Goal: Task Accomplishment & Management: Use online tool/utility

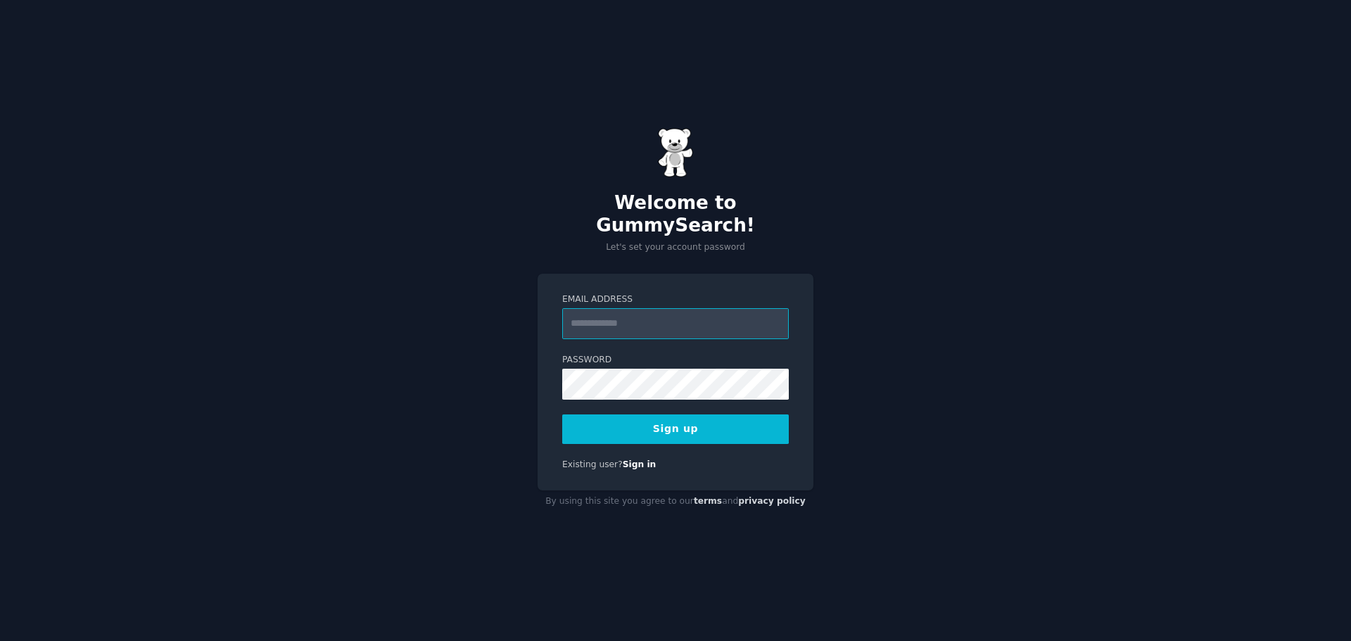
click at [600, 318] on input "Email Address" at bounding box center [675, 323] width 227 height 31
type input "**********"
click at [683, 419] on button "Sign up" at bounding box center [675, 430] width 227 height 30
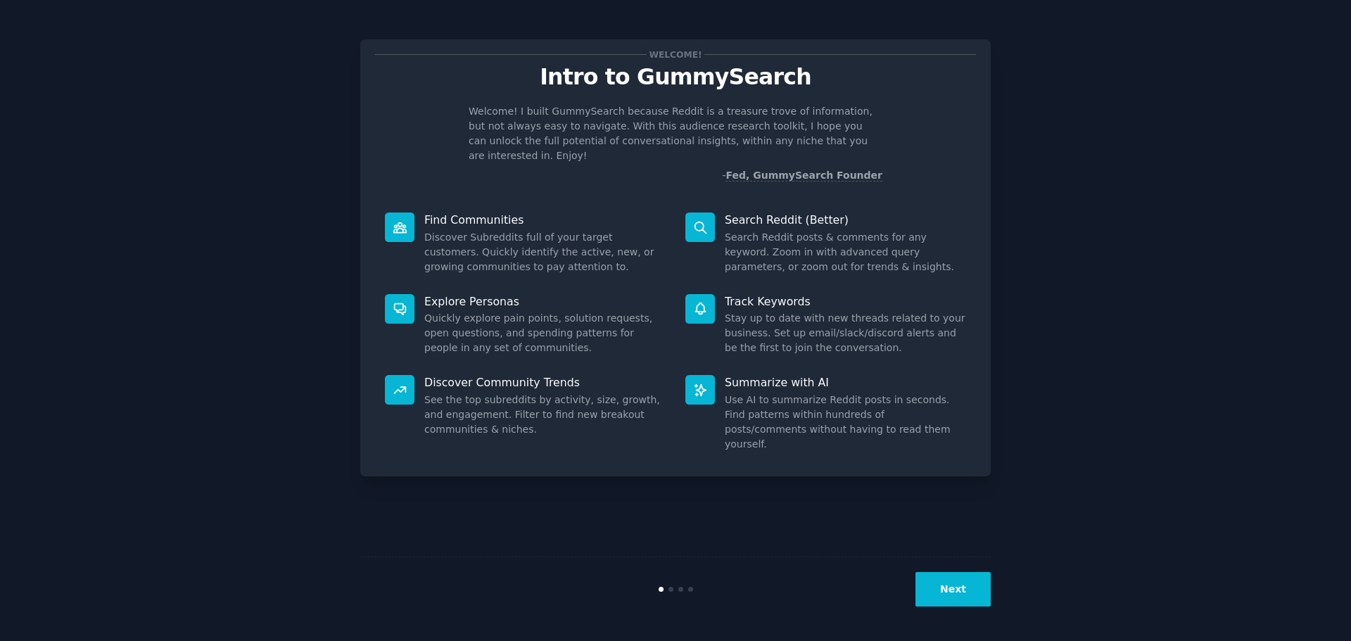
click at [966, 593] on button "Next" at bounding box center [953, 589] width 75 height 34
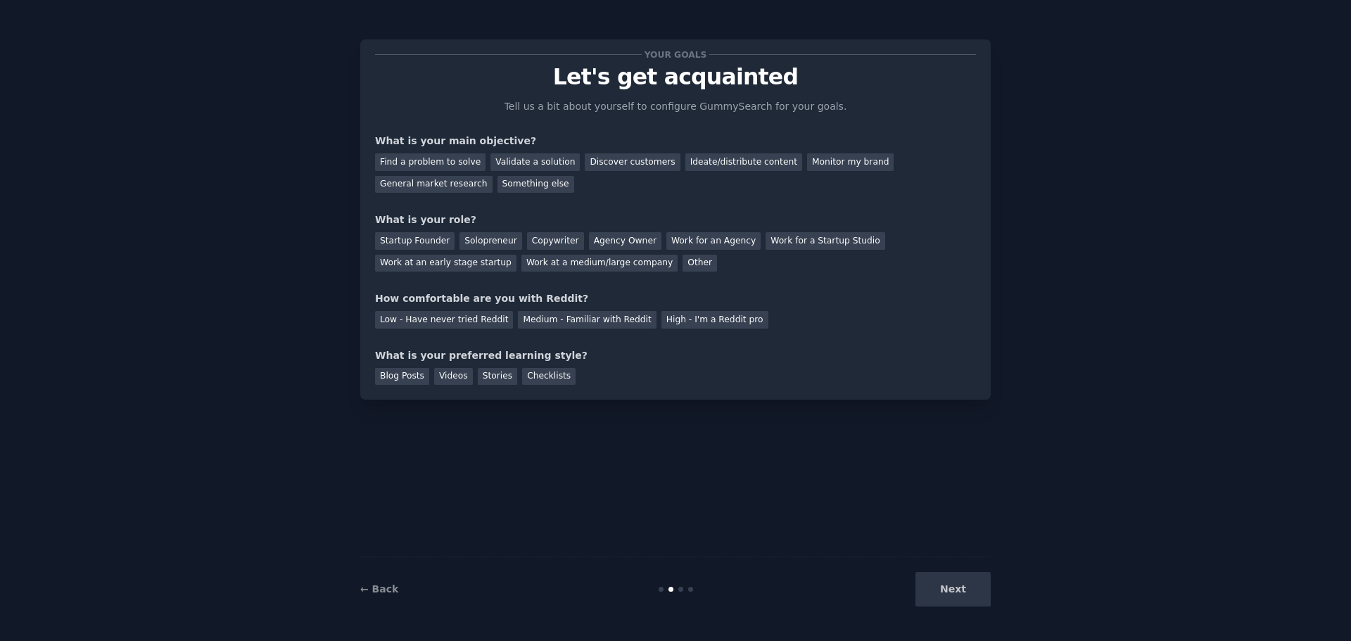
click at [968, 593] on div "Next" at bounding box center [885, 589] width 210 height 34
click at [431, 158] on div "Find a problem to solve" at bounding box center [430, 162] width 110 height 18
click at [624, 164] on div "Discover customers" at bounding box center [632, 162] width 95 height 18
click at [457, 158] on div "Find a problem to solve" at bounding box center [430, 162] width 110 height 18
click at [699, 161] on div "Ideate/distribute content" at bounding box center [743, 162] width 117 height 18
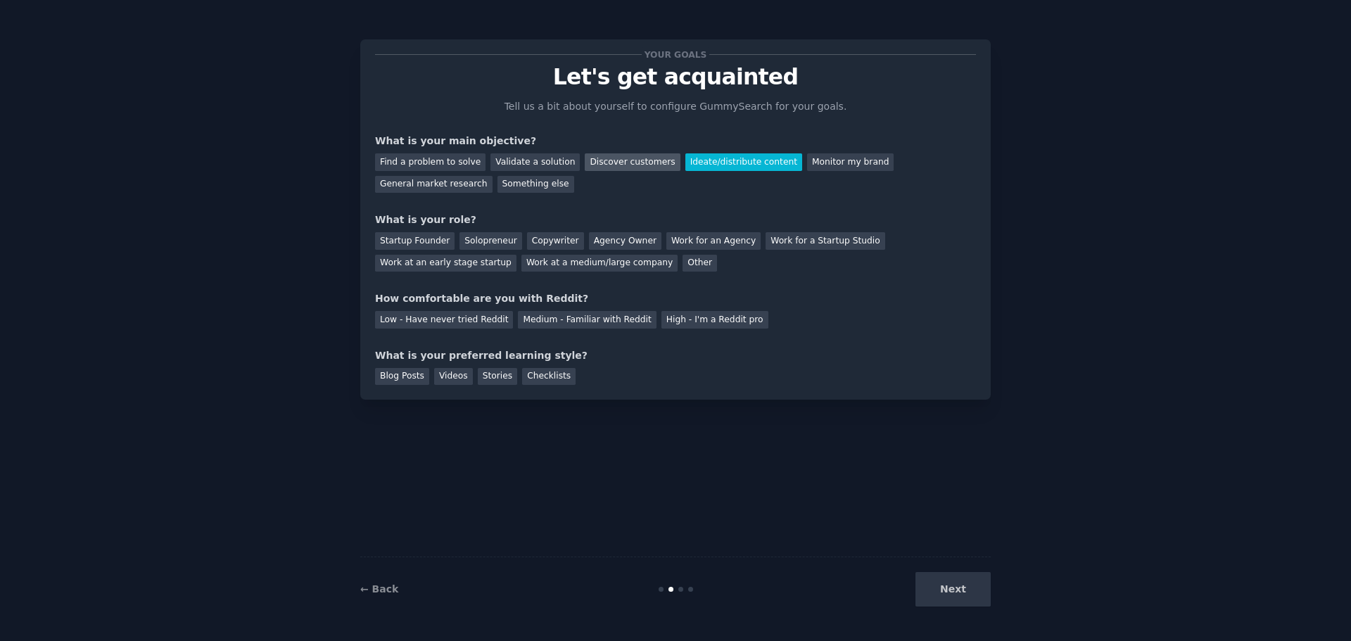
click at [621, 165] on div "Discover customers" at bounding box center [632, 162] width 95 height 18
click at [564, 324] on div "Medium - Familiar with Reddit" at bounding box center [587, 320] width 138 height 18
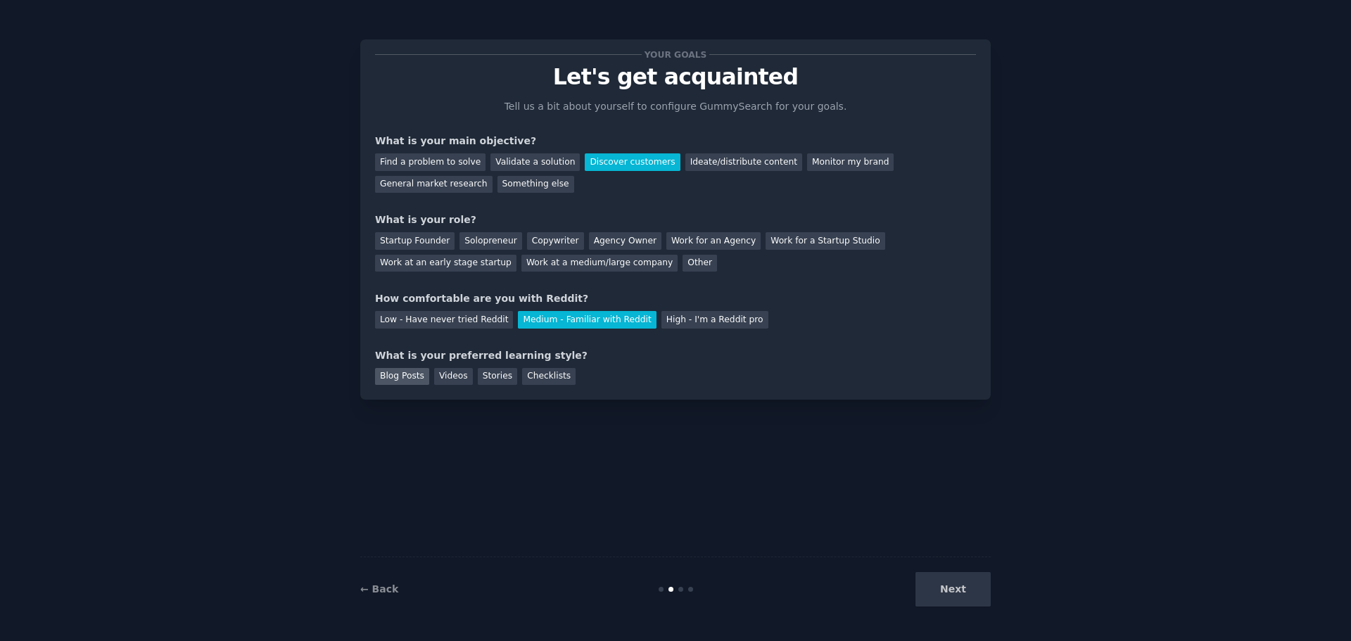
click at [401, 378] on div "Blog Posts" at bounding box center [402, 377] width 54 height 18
click at [455, 374] on div "Videos" at bounding box center [453, 377] width 39 height 18
click at [398, 375] on div "Blog Posts" at bounding box center [402, 377] width 54 height 18
click at [683, 262] on div "Other" at bounding box center [700, 264] width 34 height 18
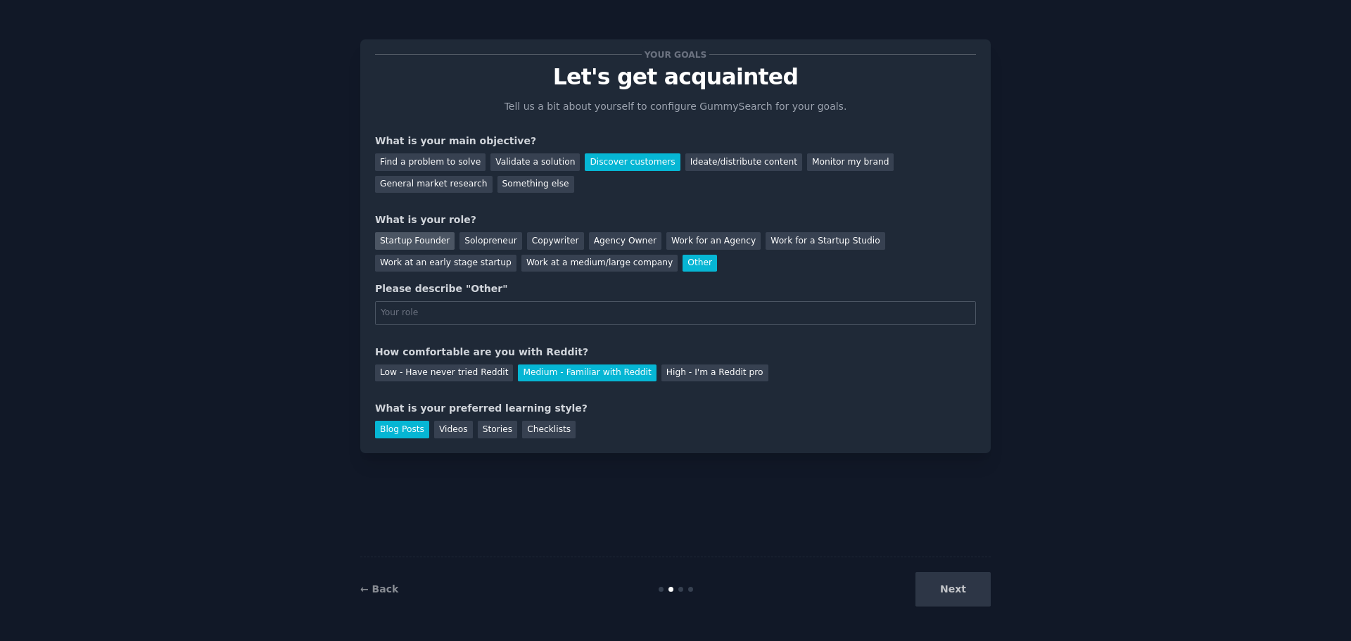
click at [412, 244] on div "Startup Founder" at bounding box center [415, 241] width 80 height 18
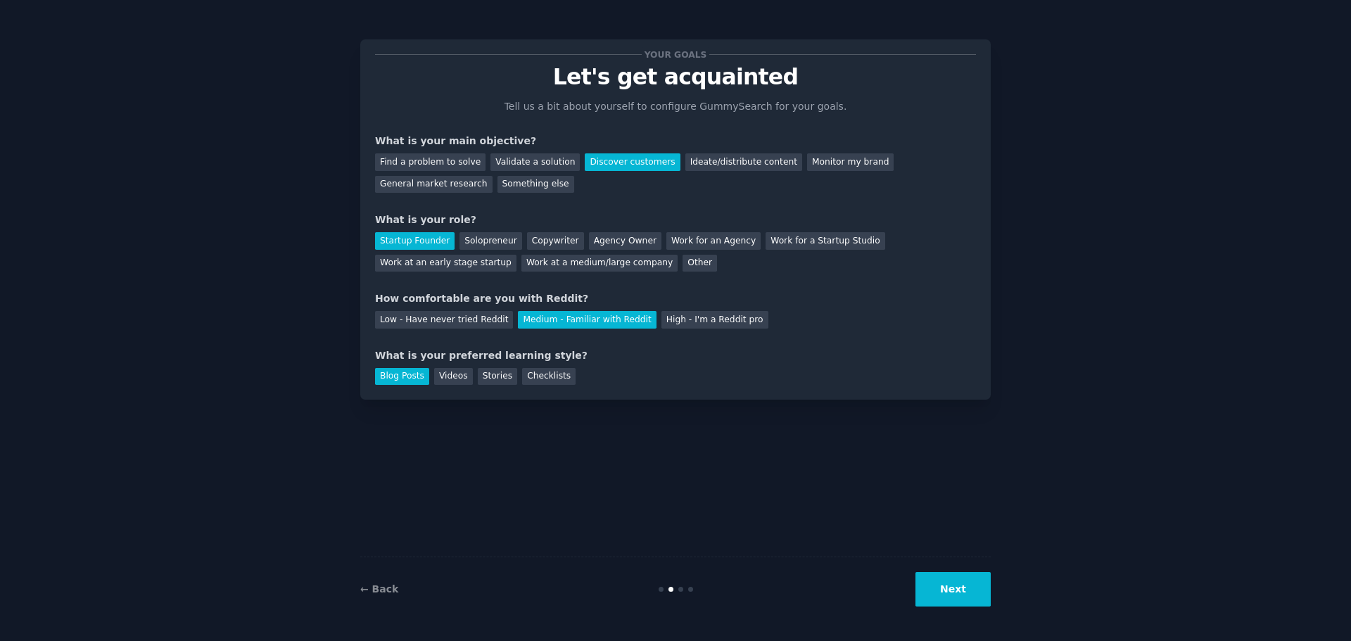
click at [954, 595] on button "Next" at bounding box center [953, 589] width 75 height 34
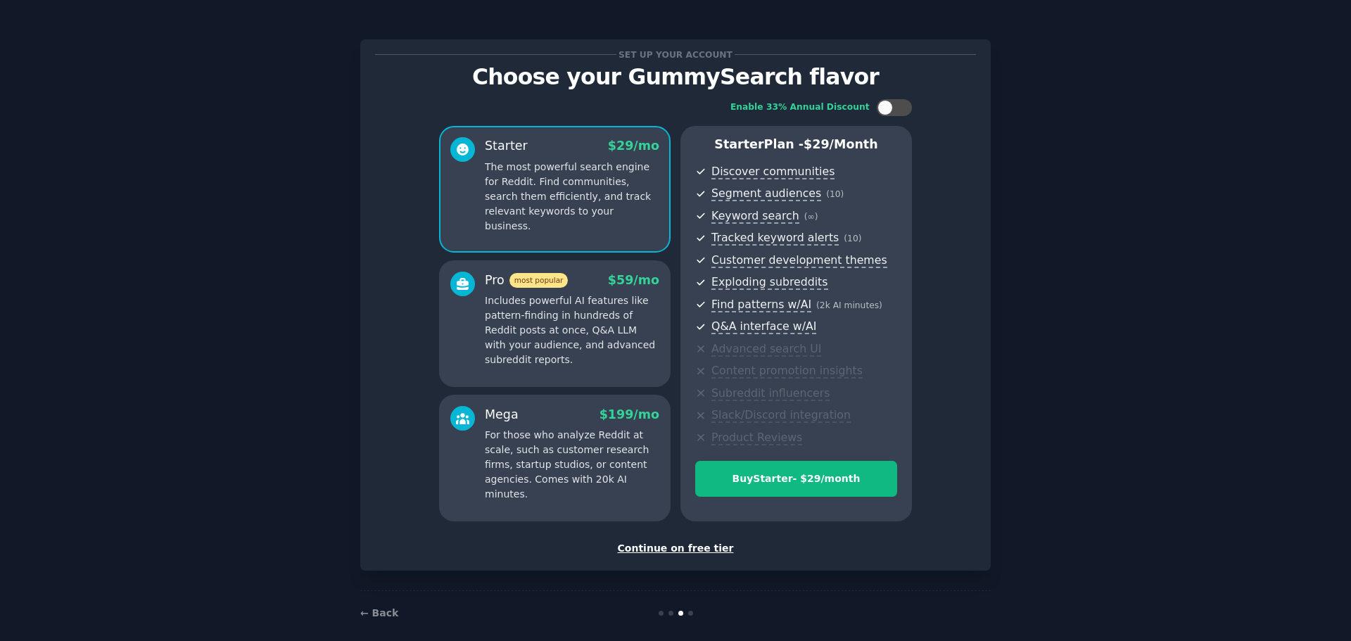
click at [671, 549] on div "Continue on free tier" at bounding box center [675, 548] width 601 height 15
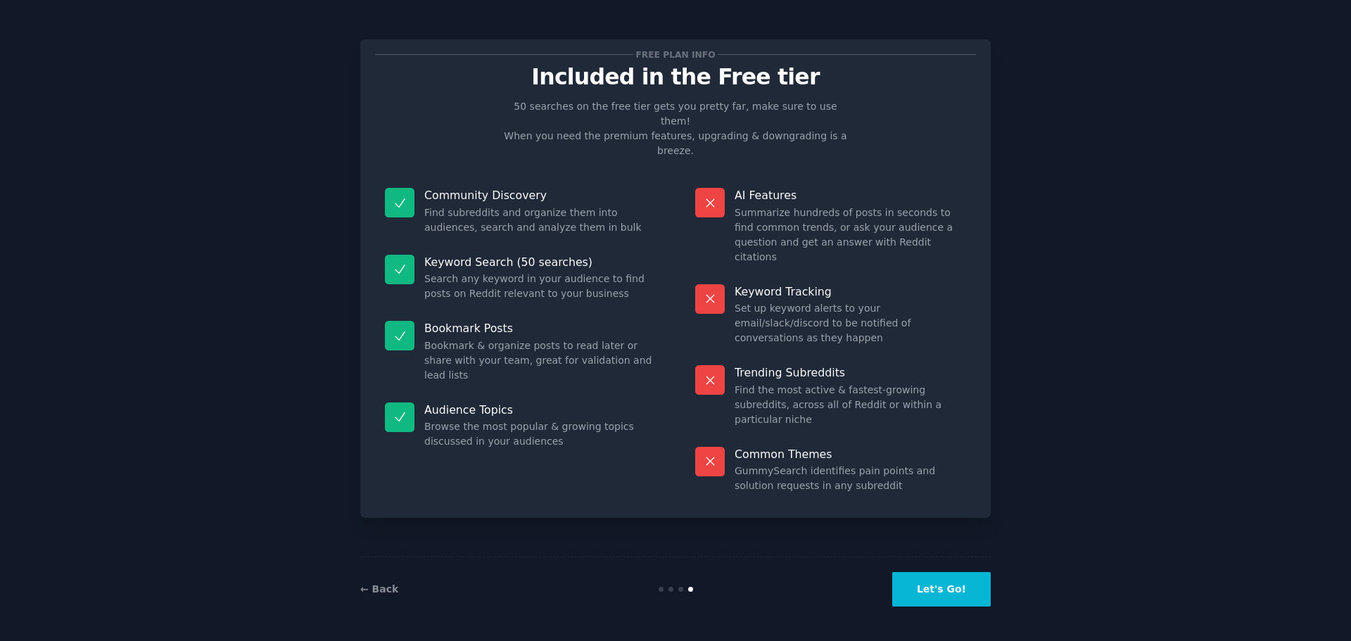
click at [951, 587] on button "Let's Go!" at bounding box center [941, 589] width 99 height 34
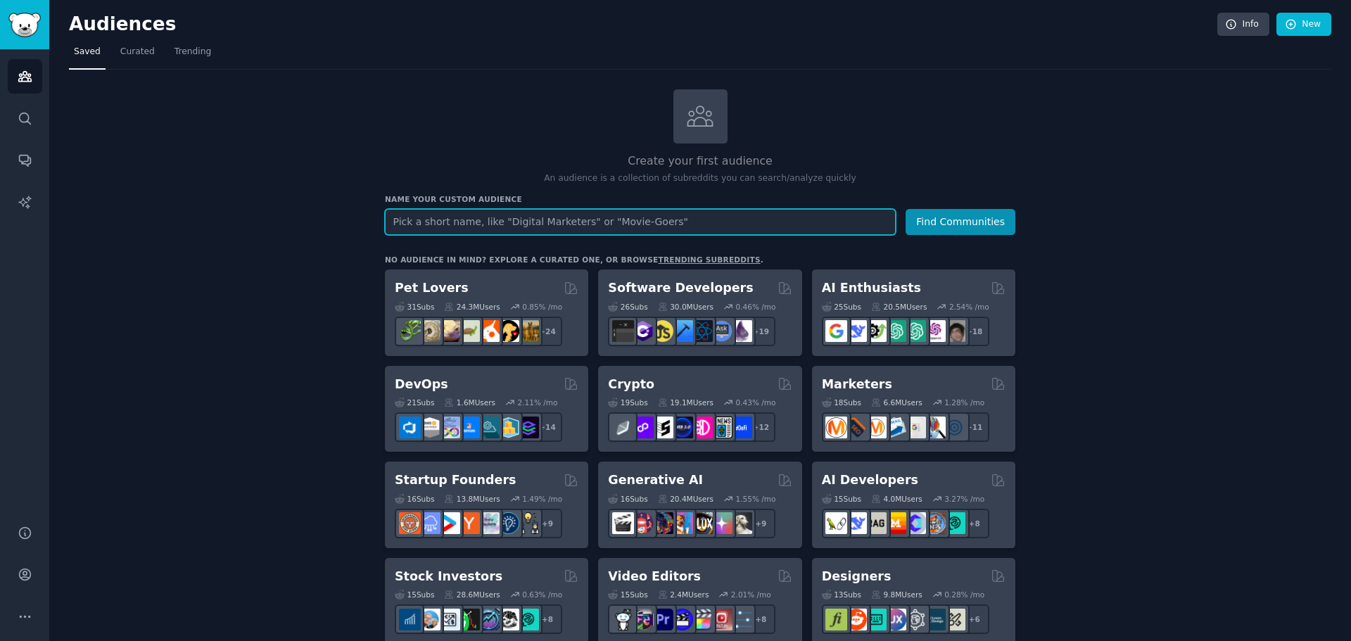
paste input "FacebookAds"
type input "FacebookAds"
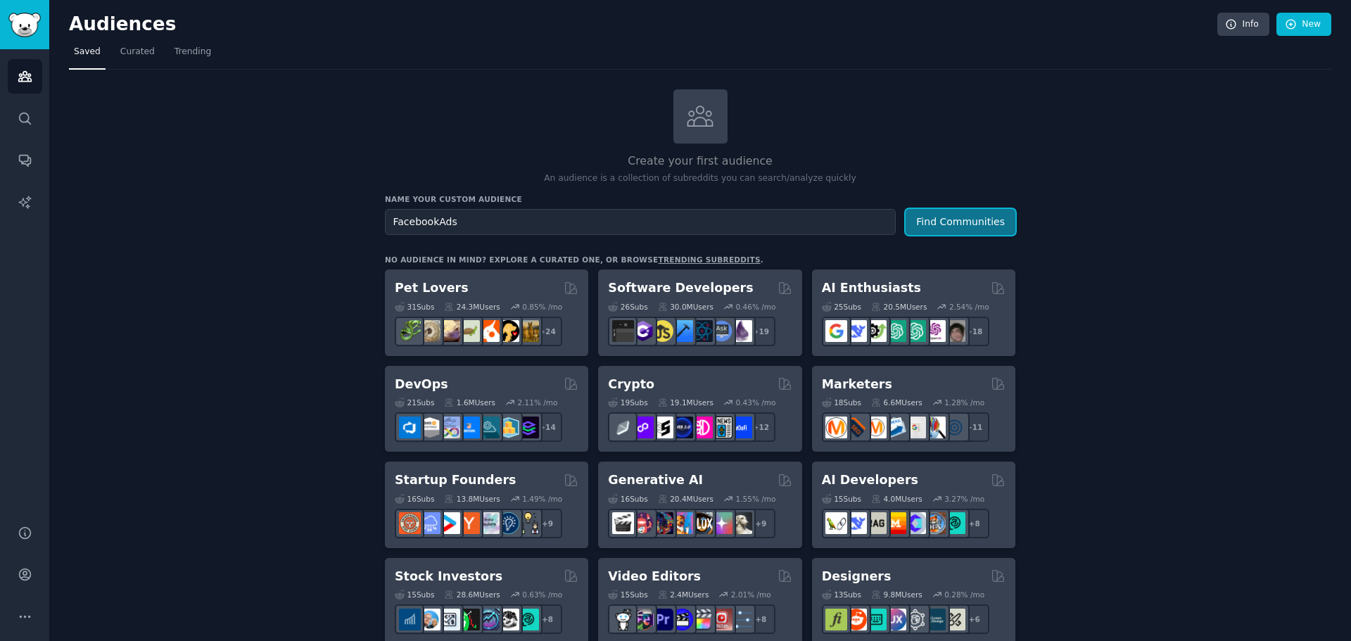
click at [956, 215] on button "Find Communities" at bounding box center [961, 222] width 110 height 26
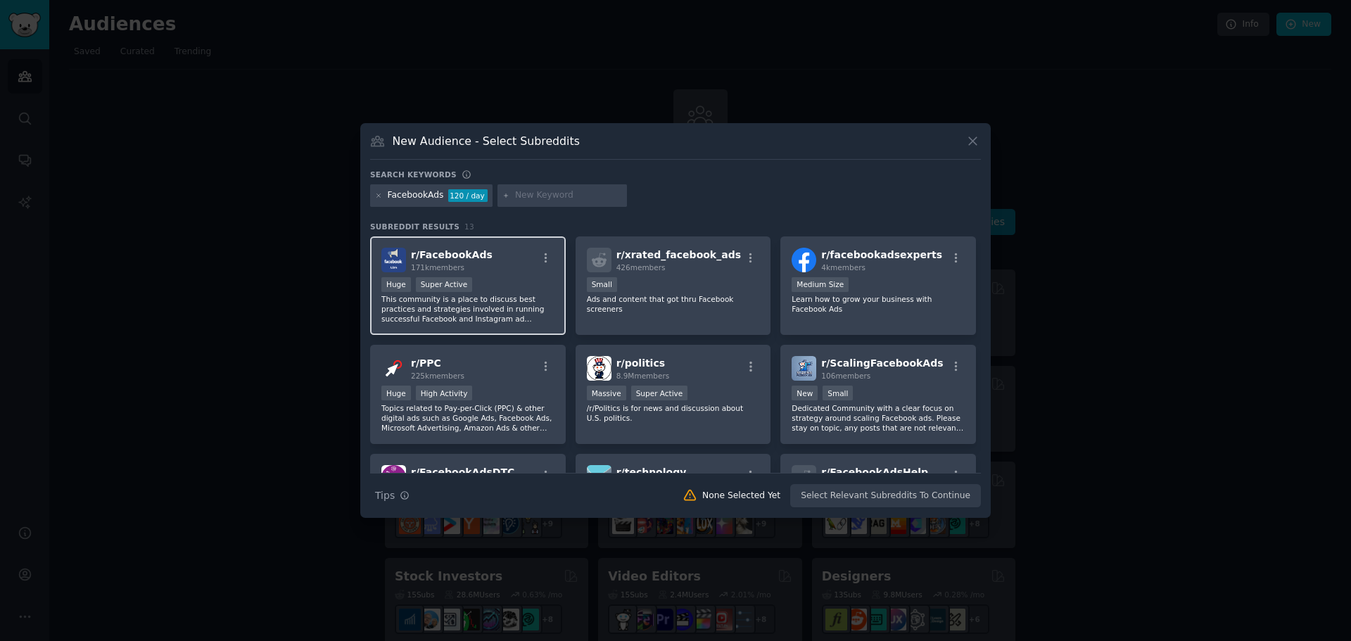
click at [502, 263] on div "r/ FacebookAds 171k members" at bounding box center [467, 260] width 173 height 25
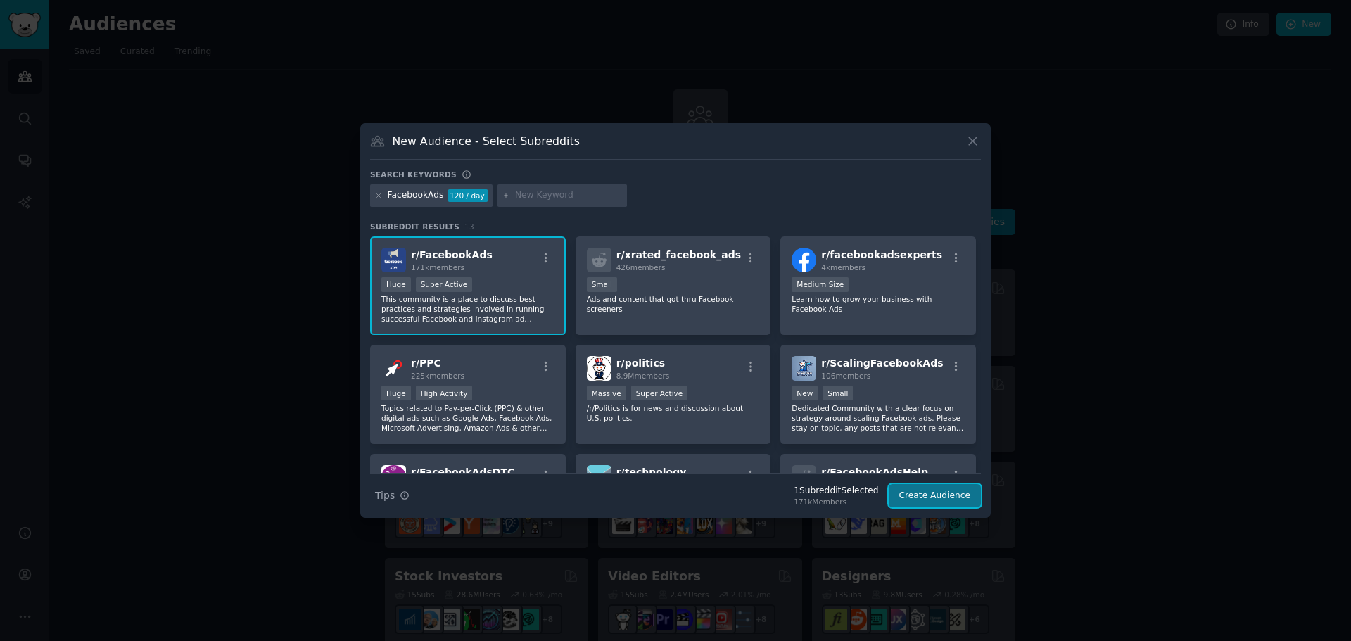
click at [917, 492] on button "Create Audience" at bounding box center [935, 496] width 93 height 24
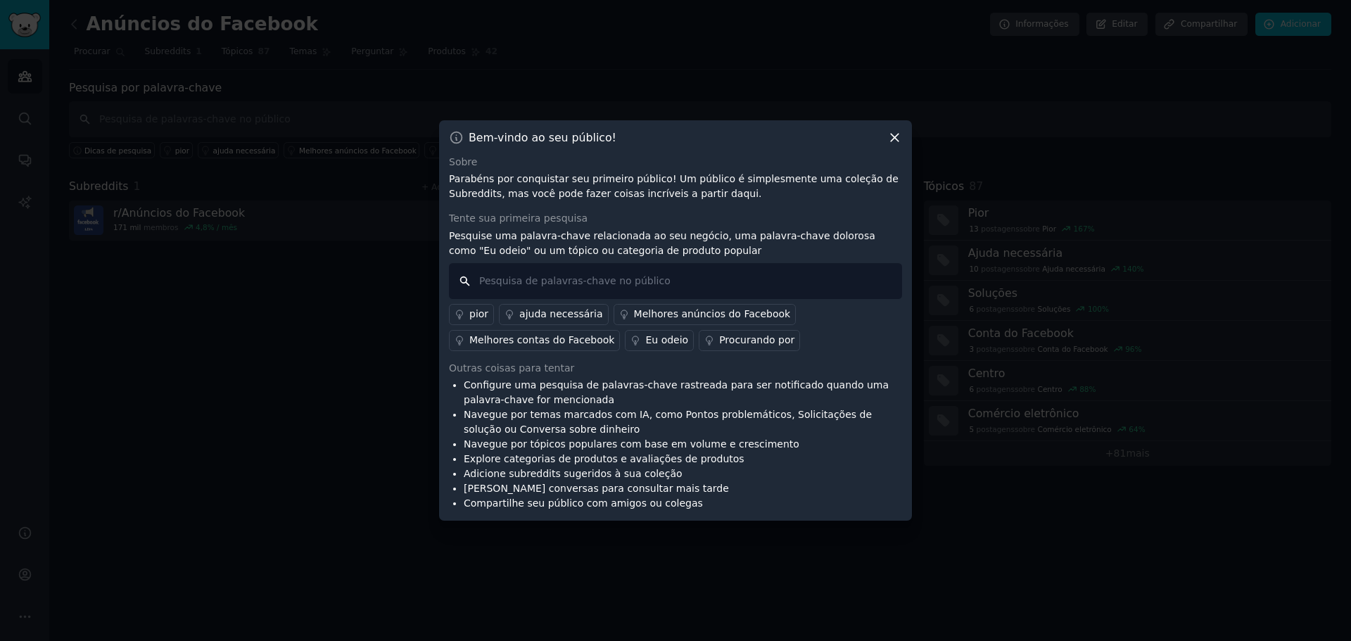
click at [513, 276] on input "text" at bounding box center [675, 281] width 453 height 36
type input "adv"
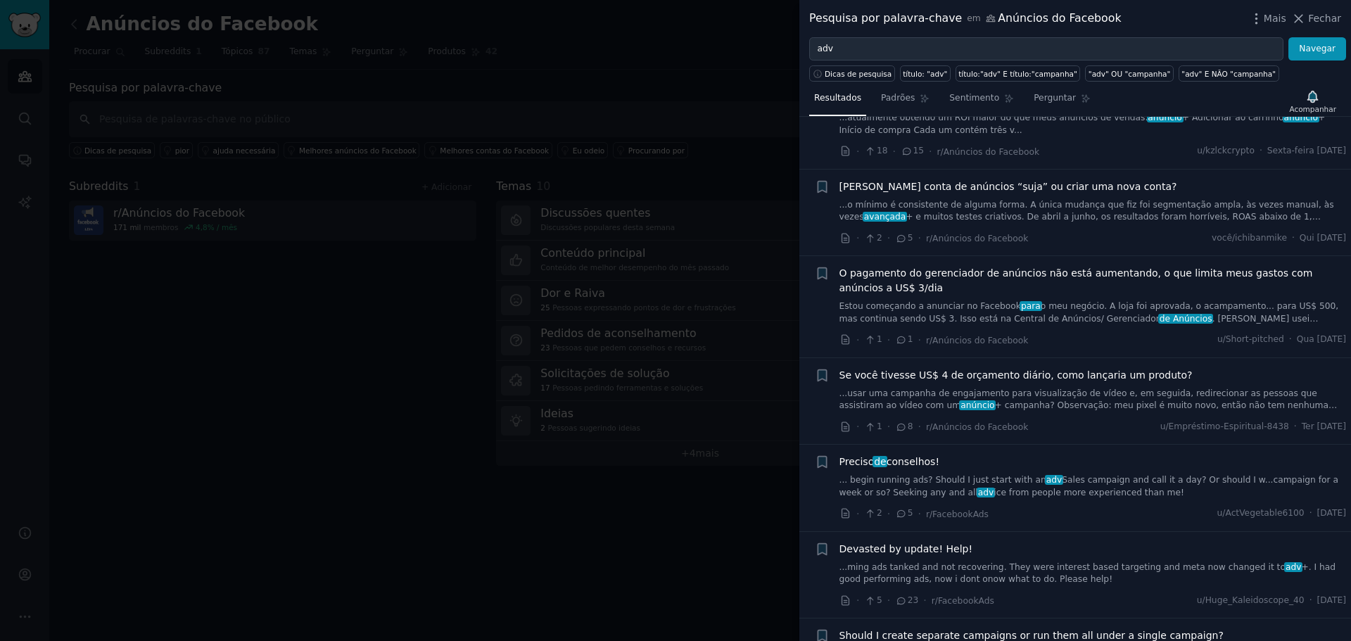
scroll to position [493, 0]
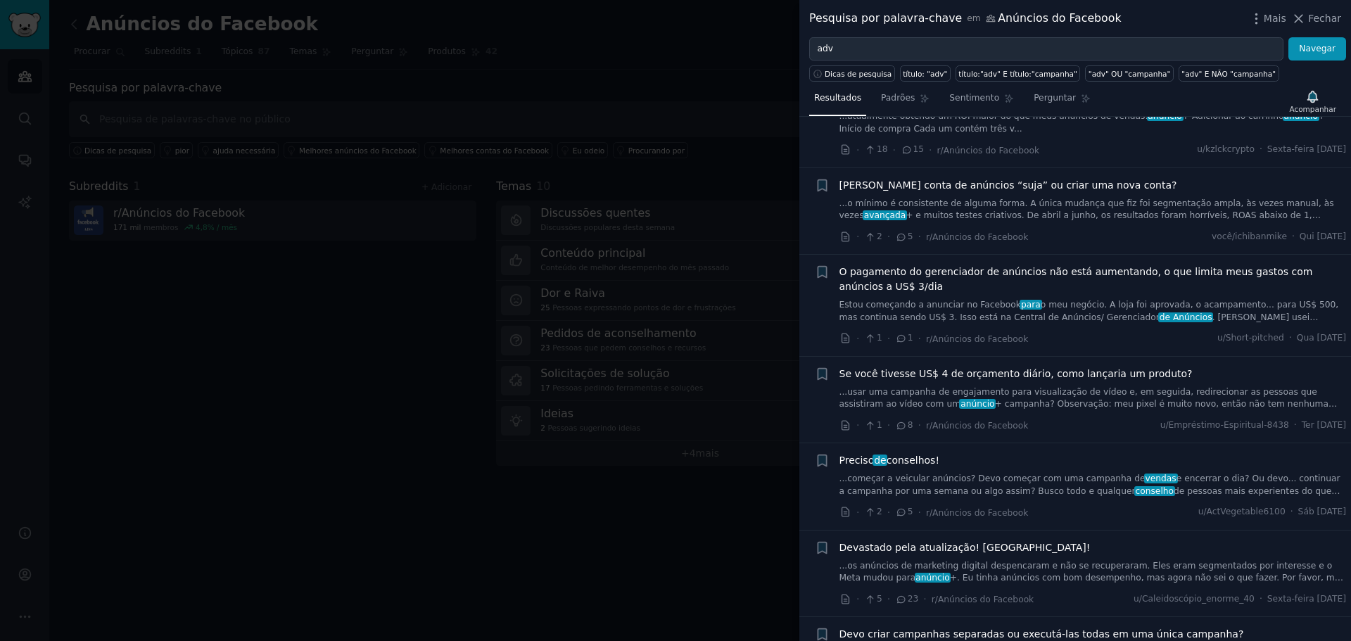
click at [440, 298] on div at bounding box center [675, 320] width 1351 height 641
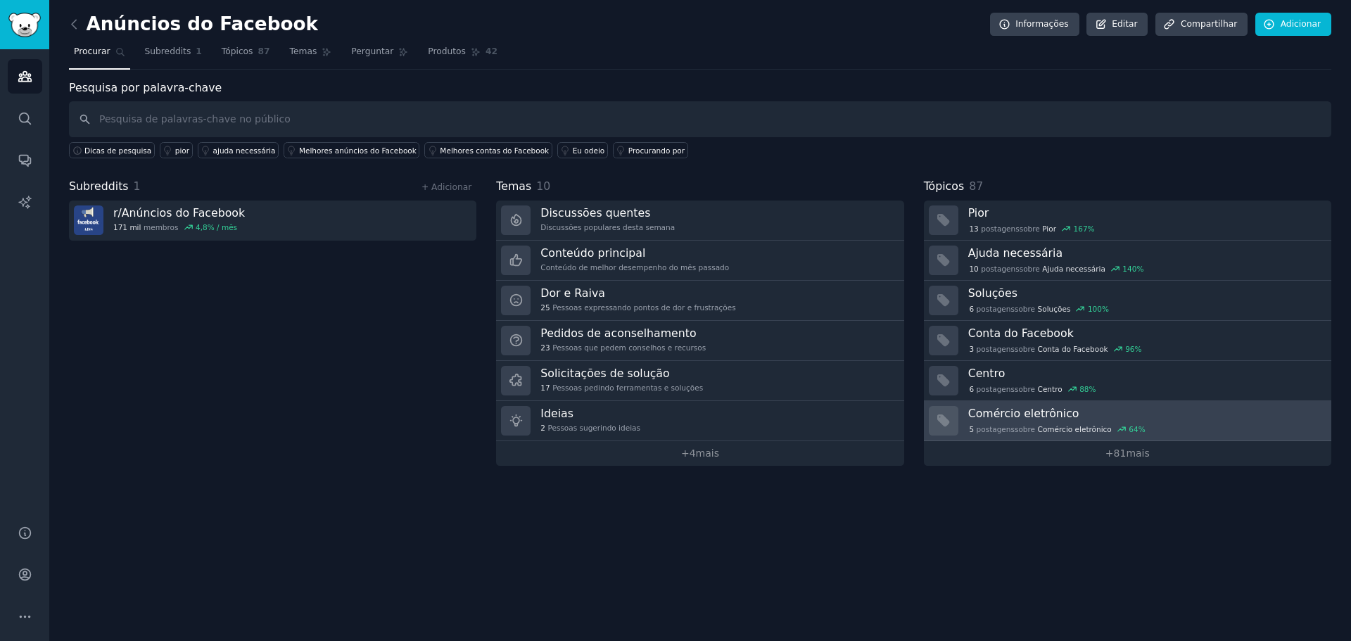
click at [1155, 412] on h3 "Comércio eletrônico" at bounding box center [1144, 413] width 353 height 15
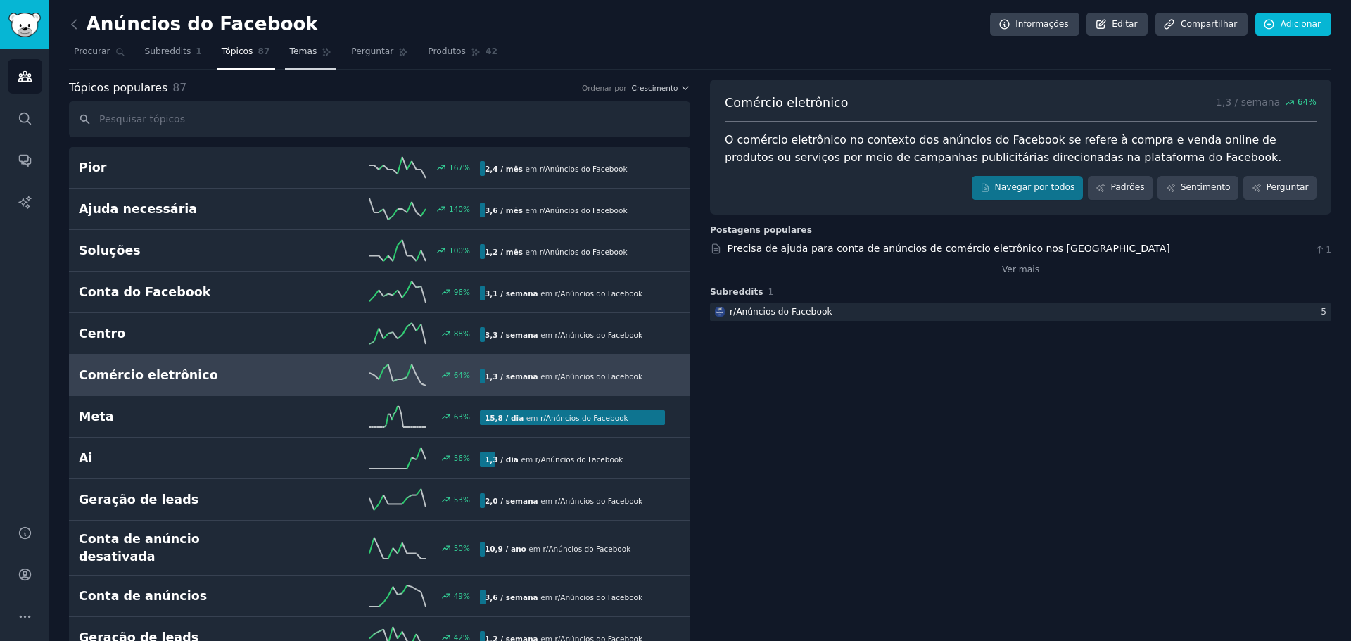
click at [296, 58] on span "Temas" at bounding box center [303, 52] width 27 height 13
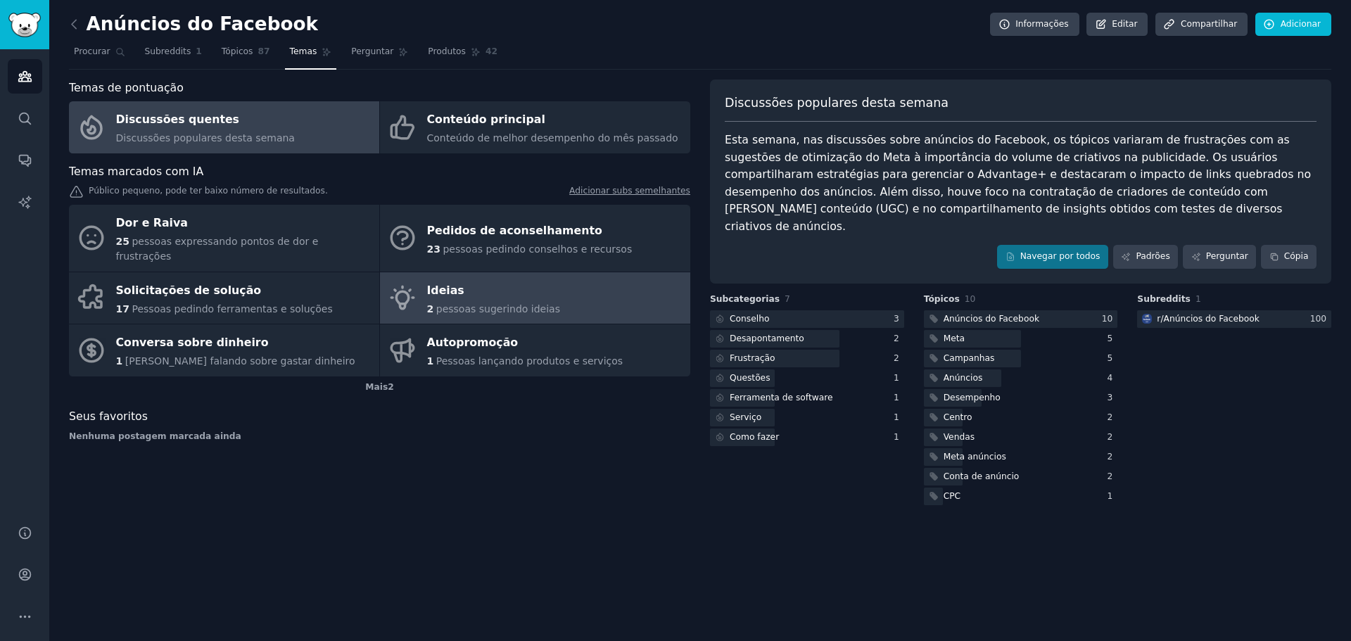
click at [519, 302] on div "2 pessoas sugerindo ideias" at bounding box center [493, 309] width 133 height 15
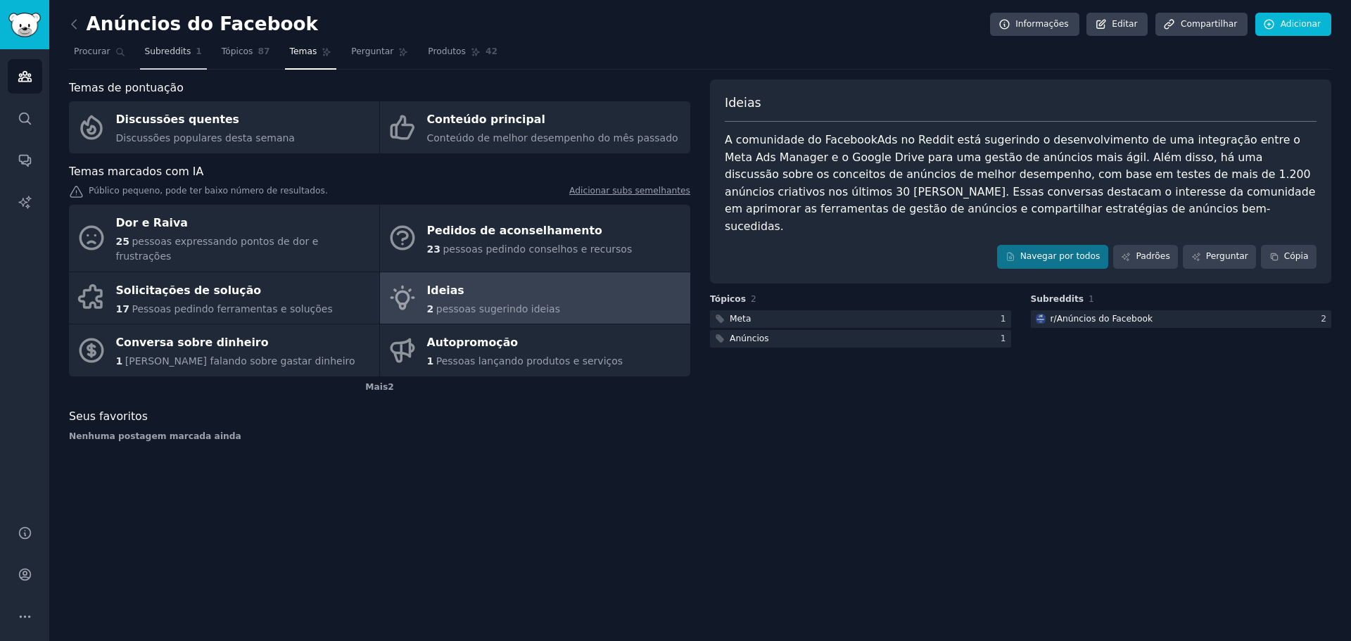
click at [163, 55] on font "Subreddits" at bounding box center [168, 51] width 46 height 10
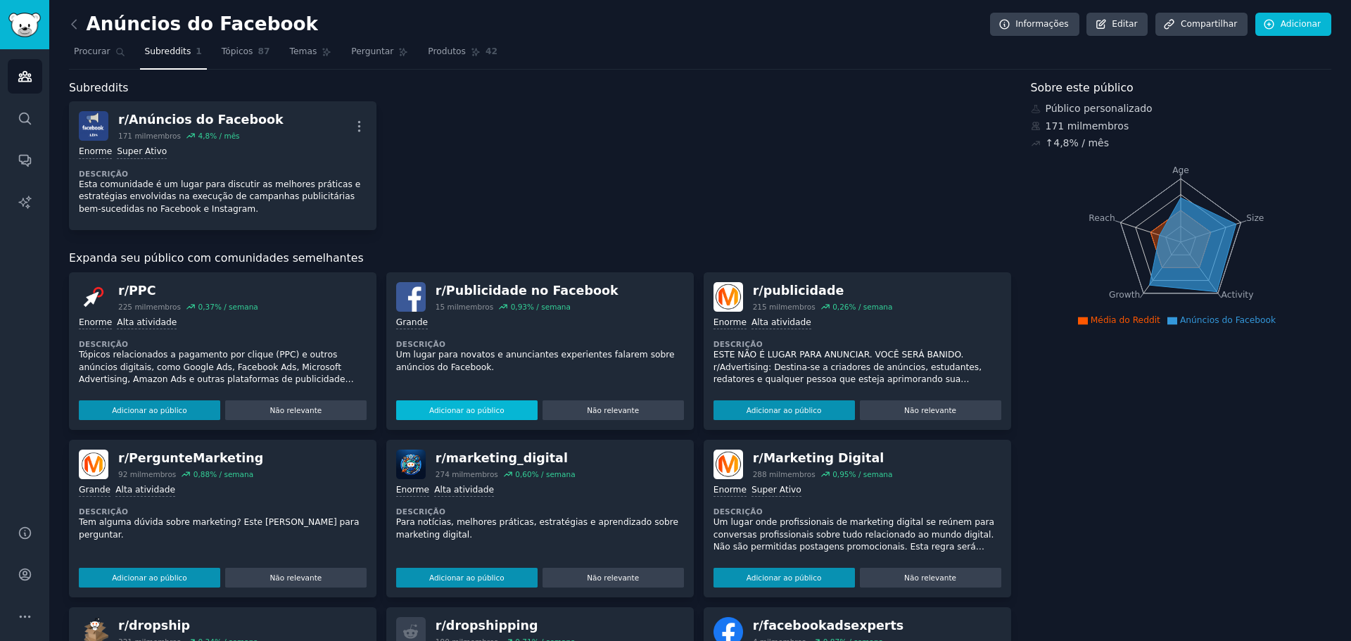
click at [462, 412] on font "Adicionar ao público" at bounding box center [466, 410] width 75 height 8
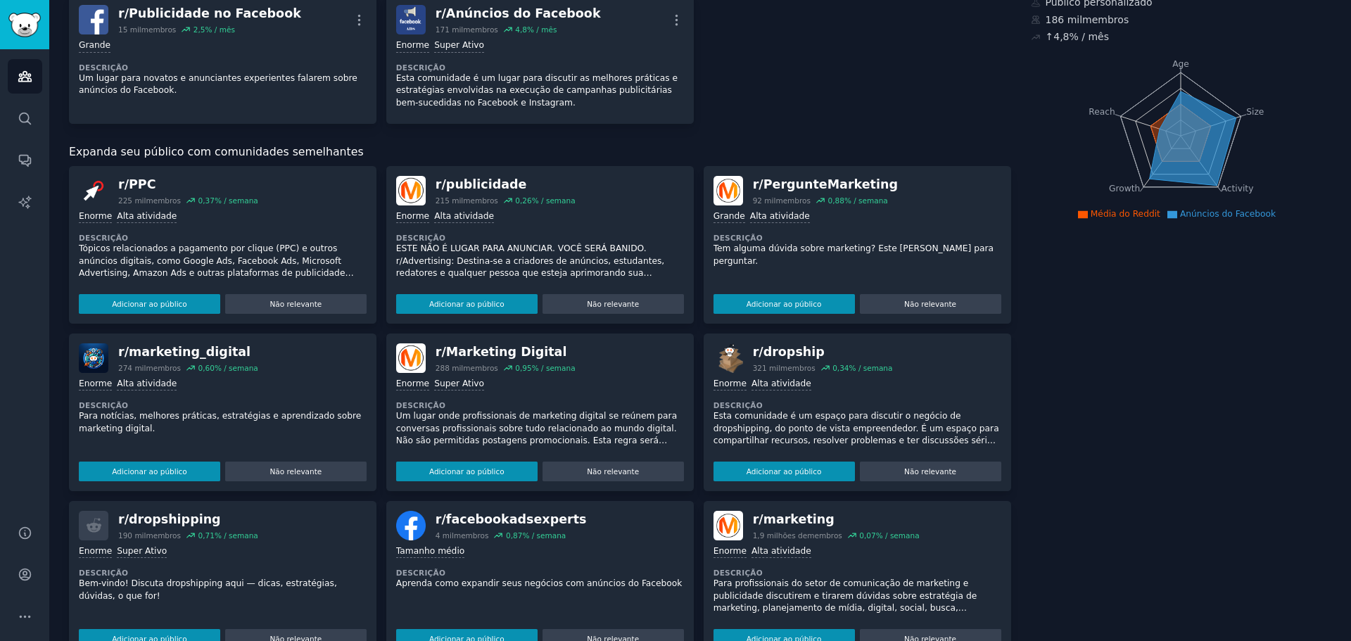
scroll to position [141, 0]
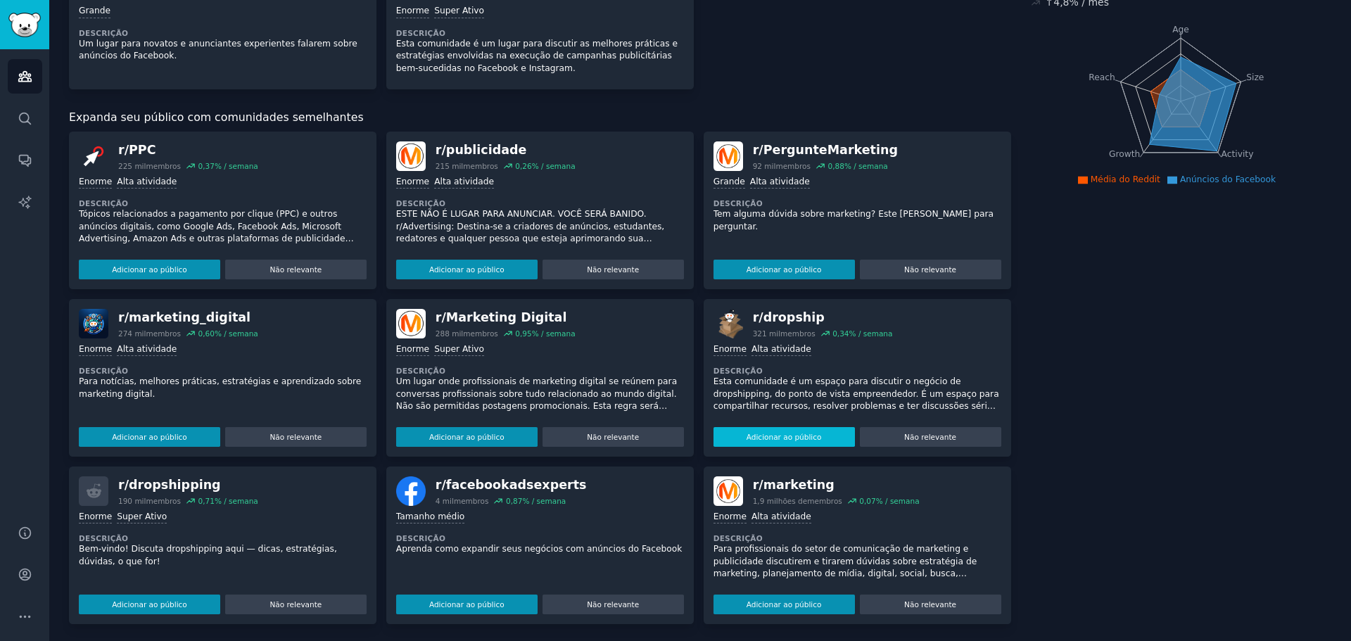
click at [763, 434] on font "Adicionar ao público" at bounding box center [784, 437] width 75 height 8
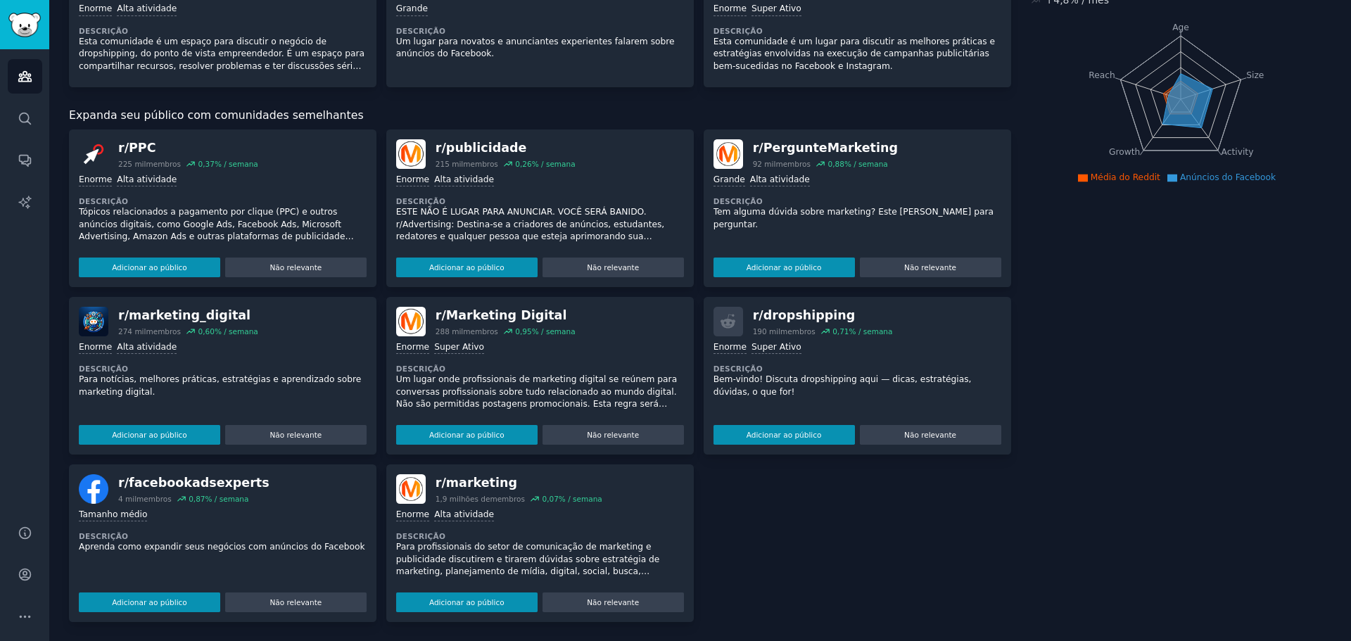
scroll to position [144, 0]
click at [151, 597] on font "Adicionar ao público" at bounding box center [149, 601] width 75 height 8
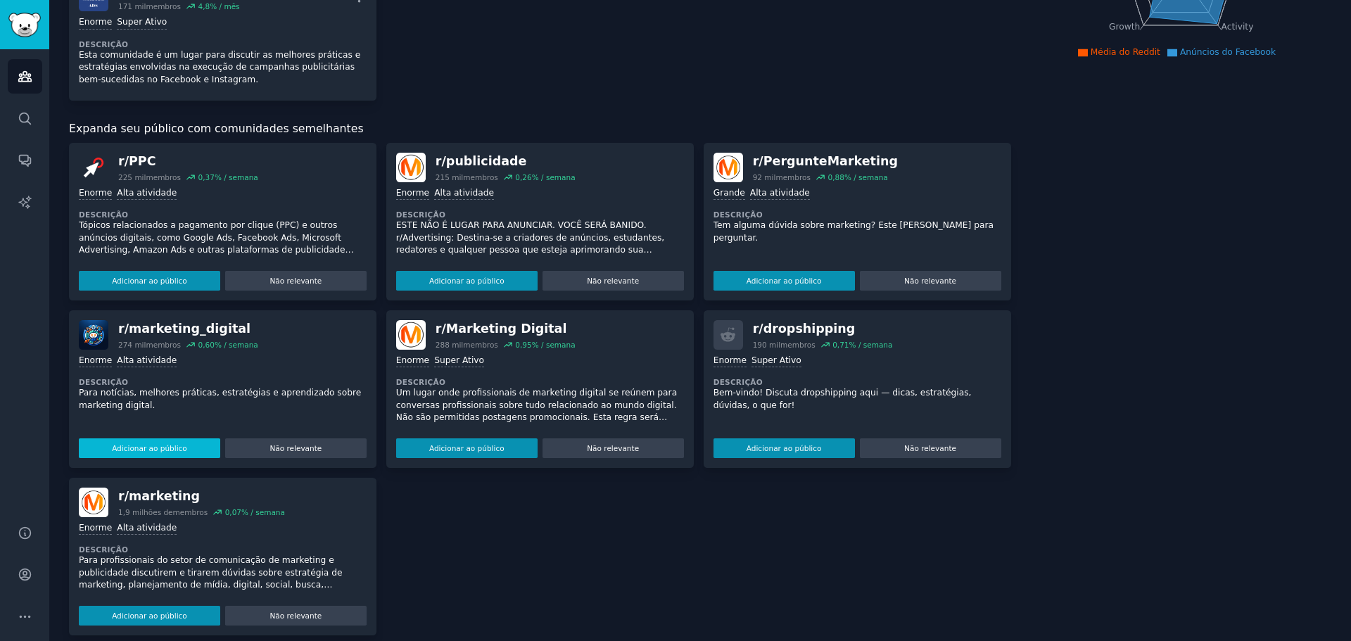
scroll to position [282, 0]
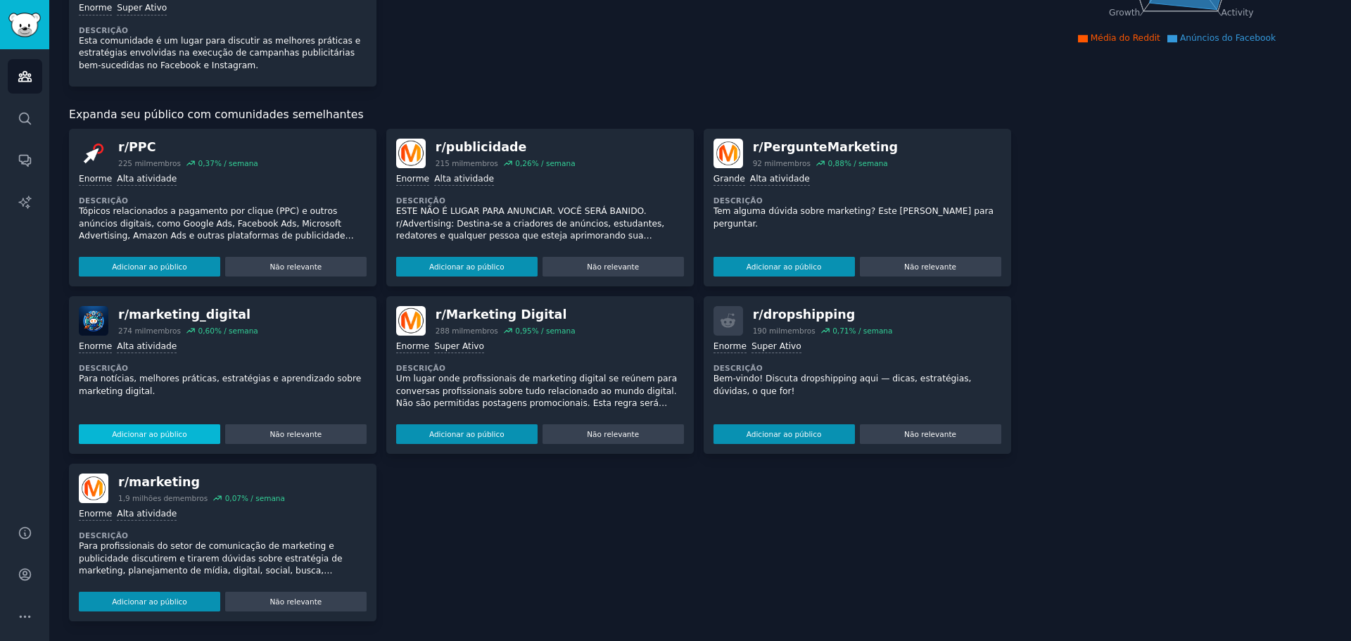
click at [153, 434] on font "Adicionar ao público" at bounding box center [149, 434] width 75 height 8
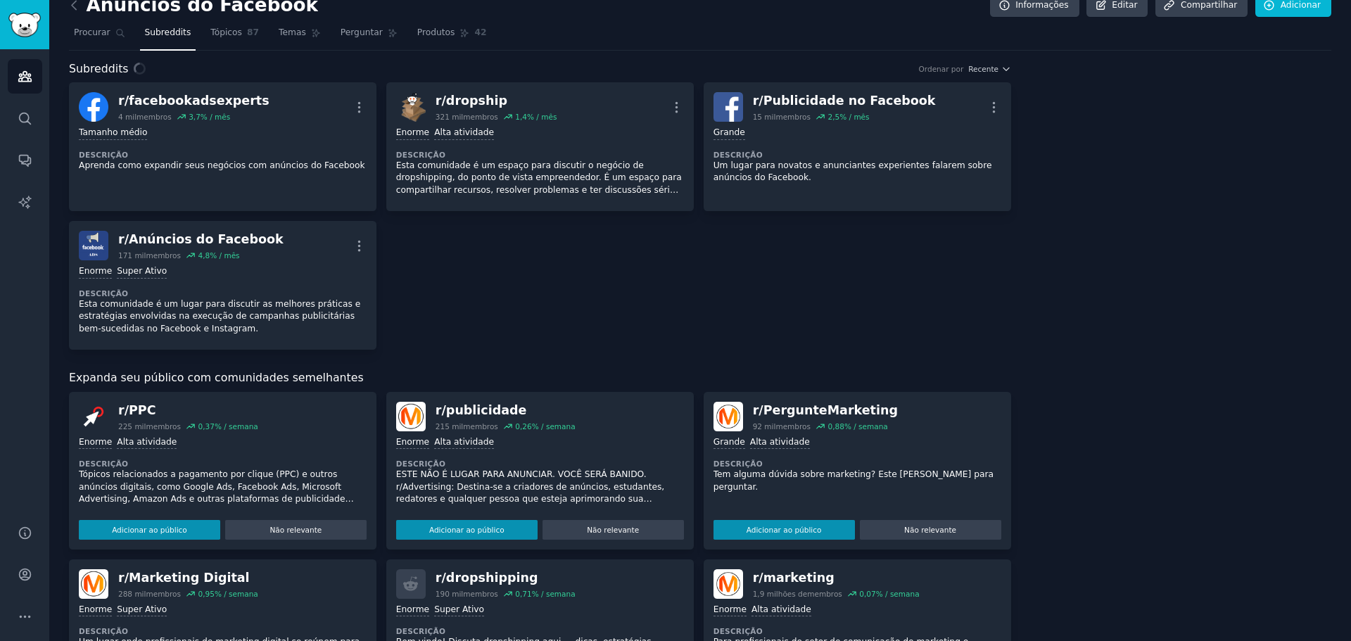
scroll to position [0, 0]
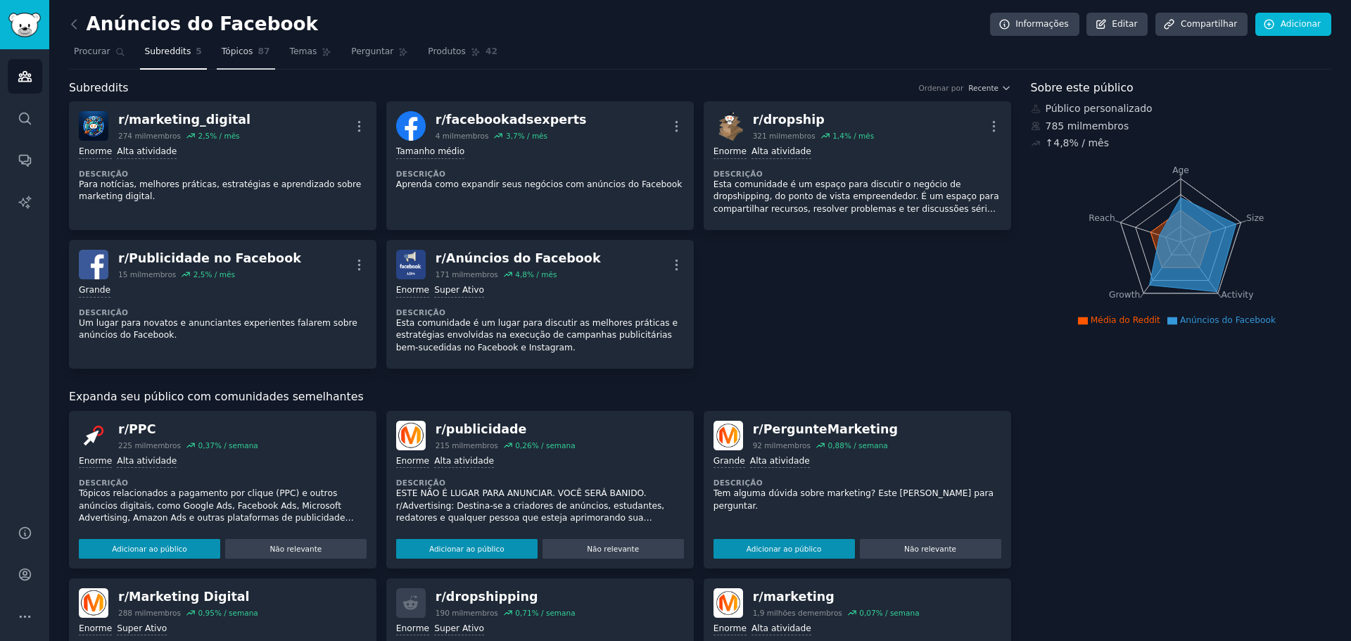
click at [244, 58] on link "Tópicos 87" at bounding box center [246, 55] width 58 height 29
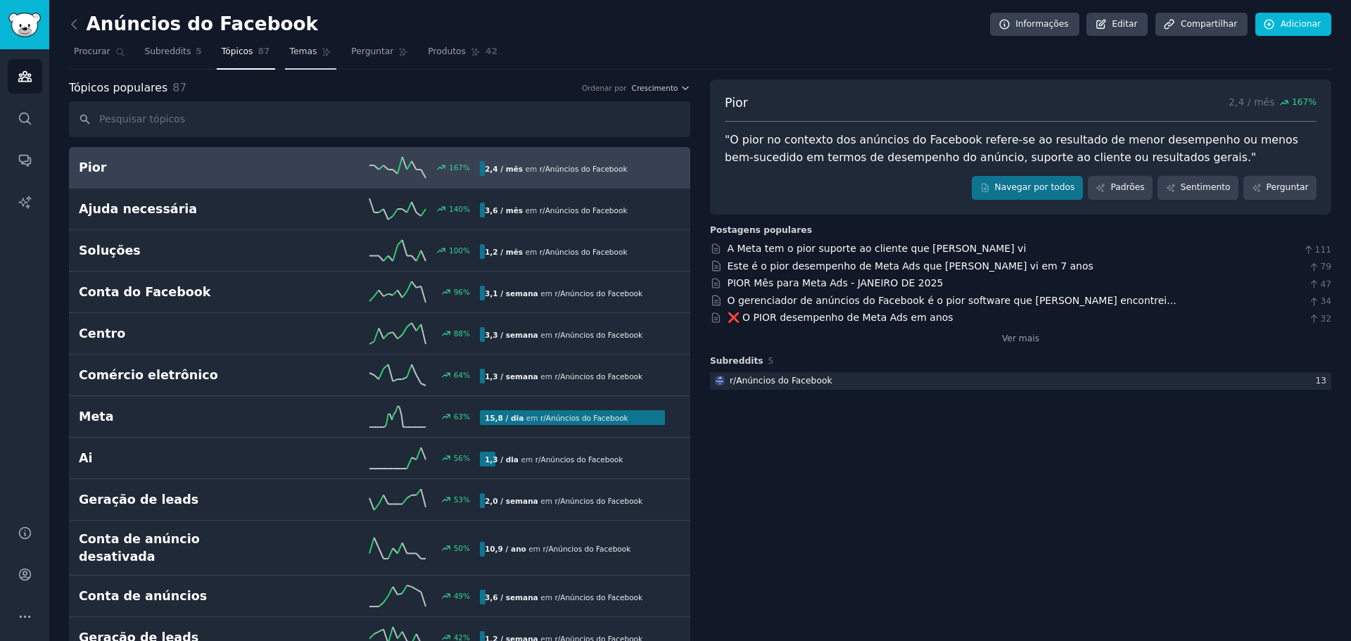
click at [302, 56] on link "Temas" at bounding box center [311, 55] width 52 height 29
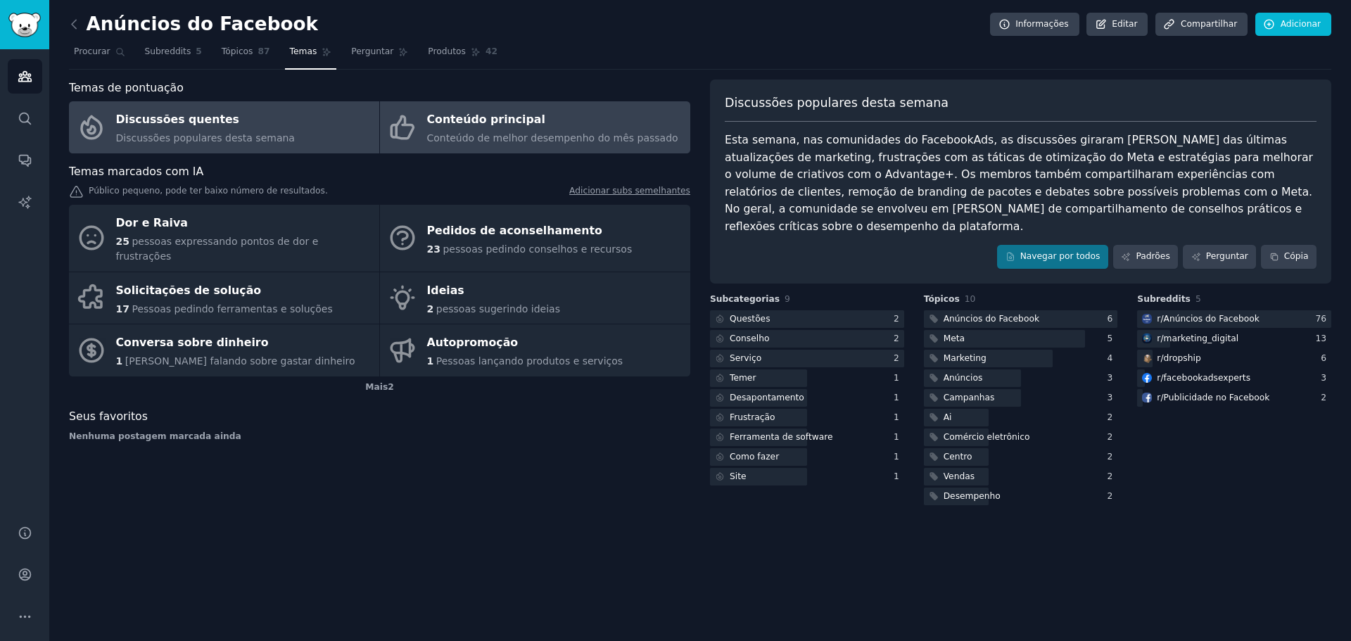
click at [449, 127] on font "Conteúdo principal" at bounding box center [486, 120] width 118 height 18
